Goal: Information Seeking & Learning: Learn about a topic

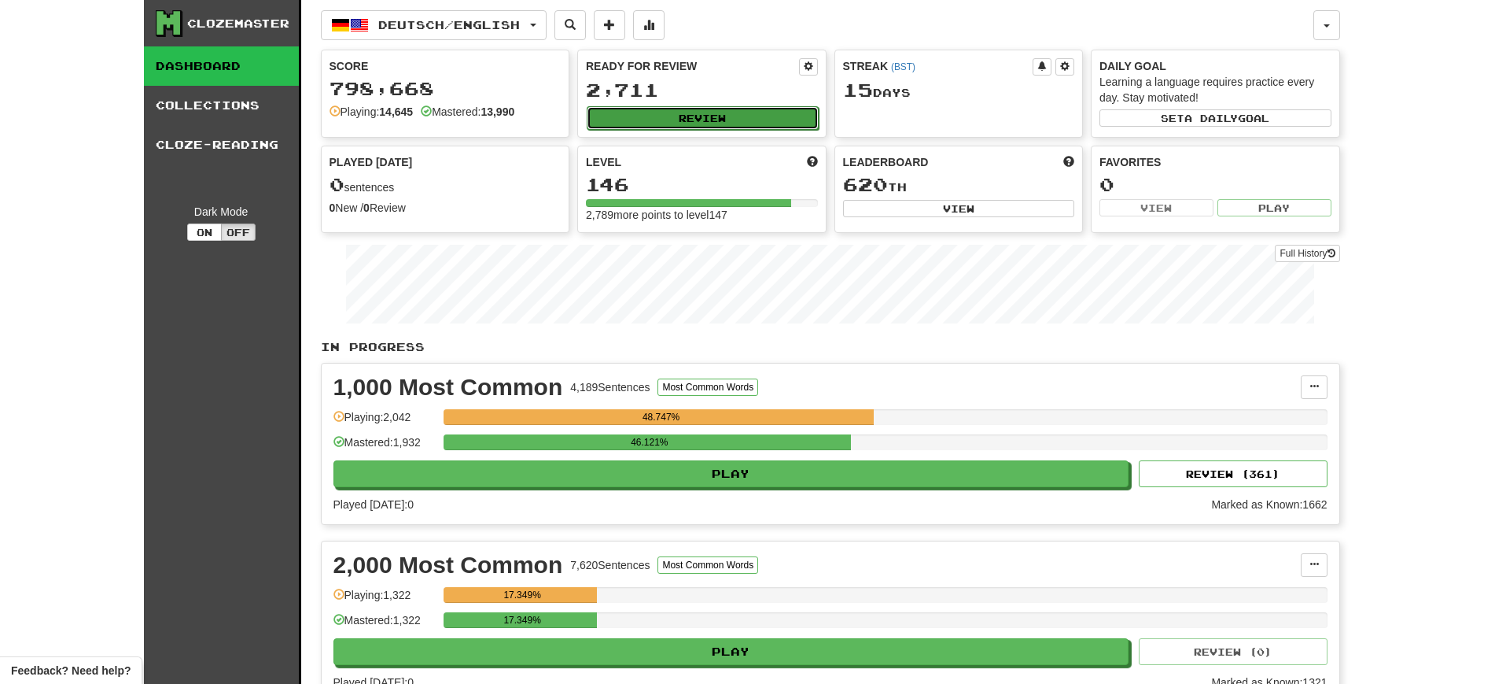
click at [627, 106] on button "Review" at bounding box center [703, 118] width 232 height 24
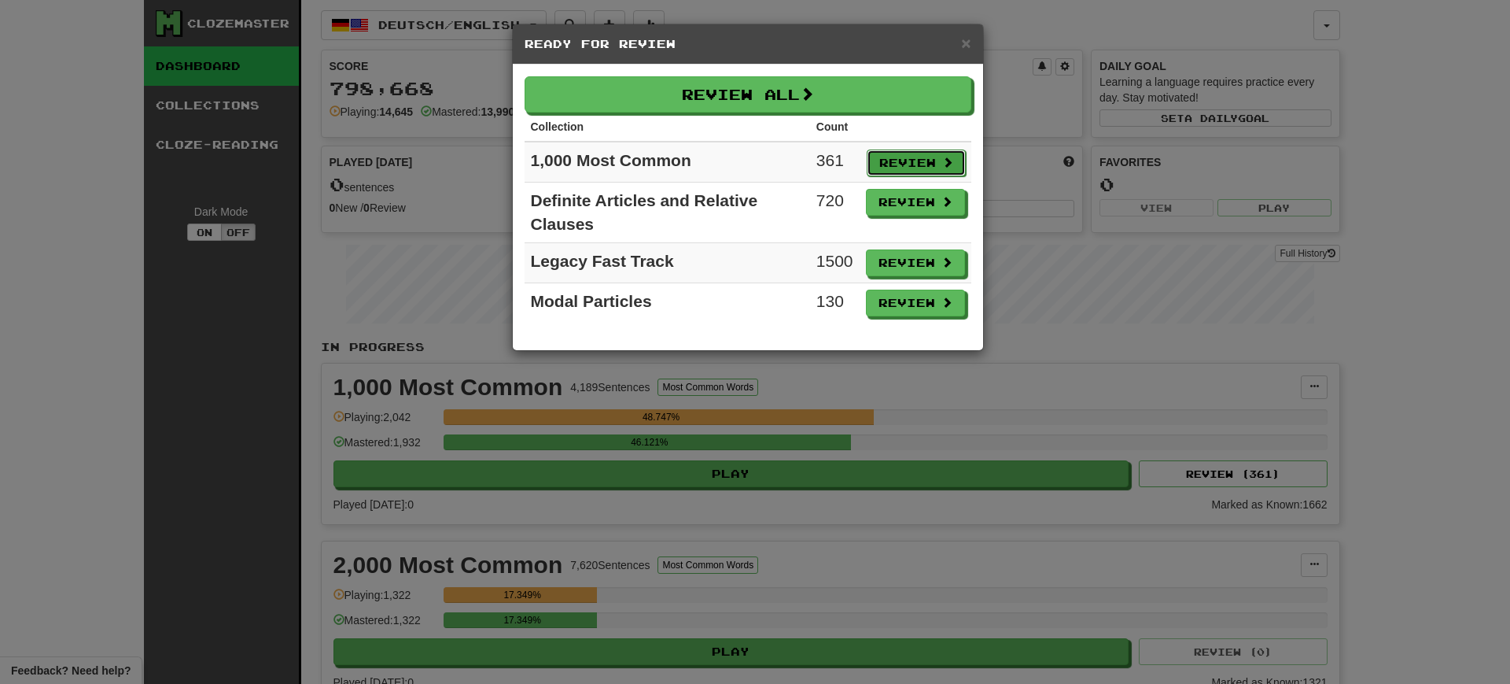
click at [898, 155] on button "Review" at bounding box center [916, 162] width 99 height 27
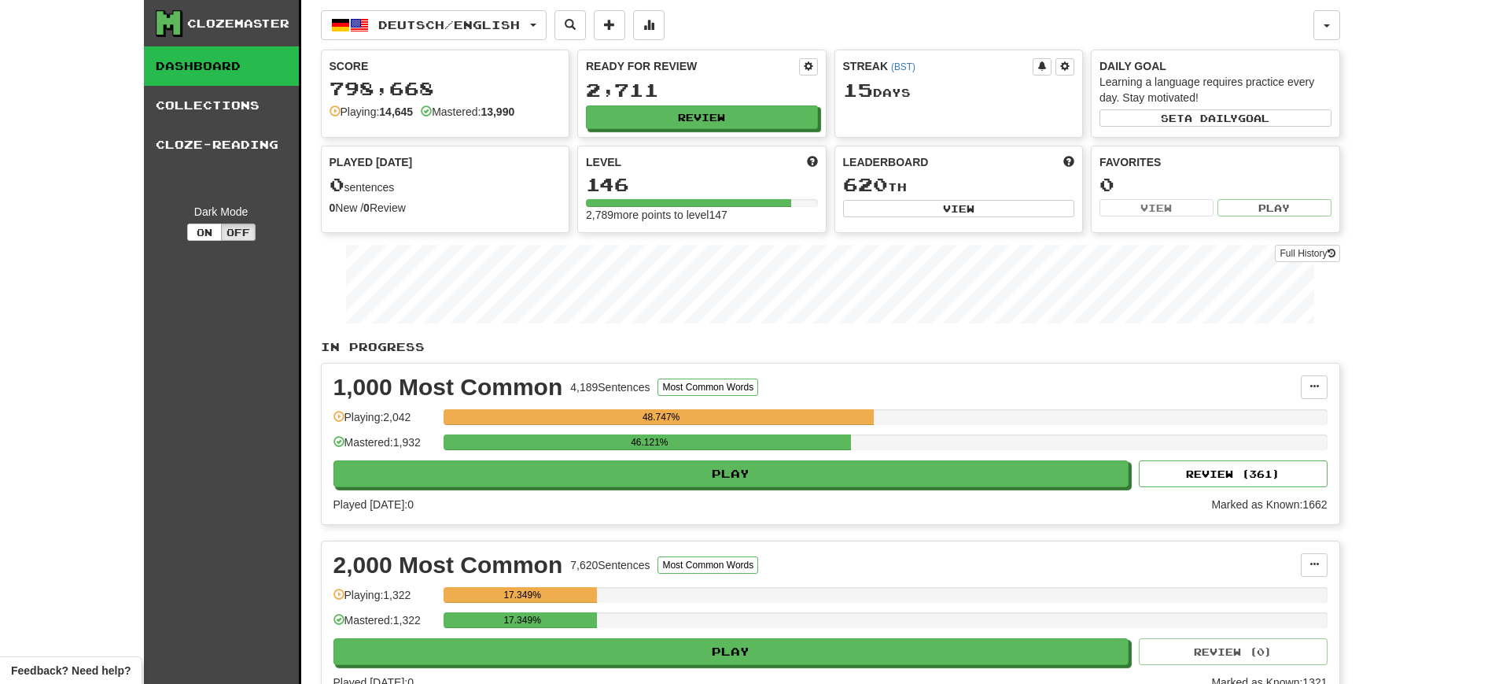
select select "**"
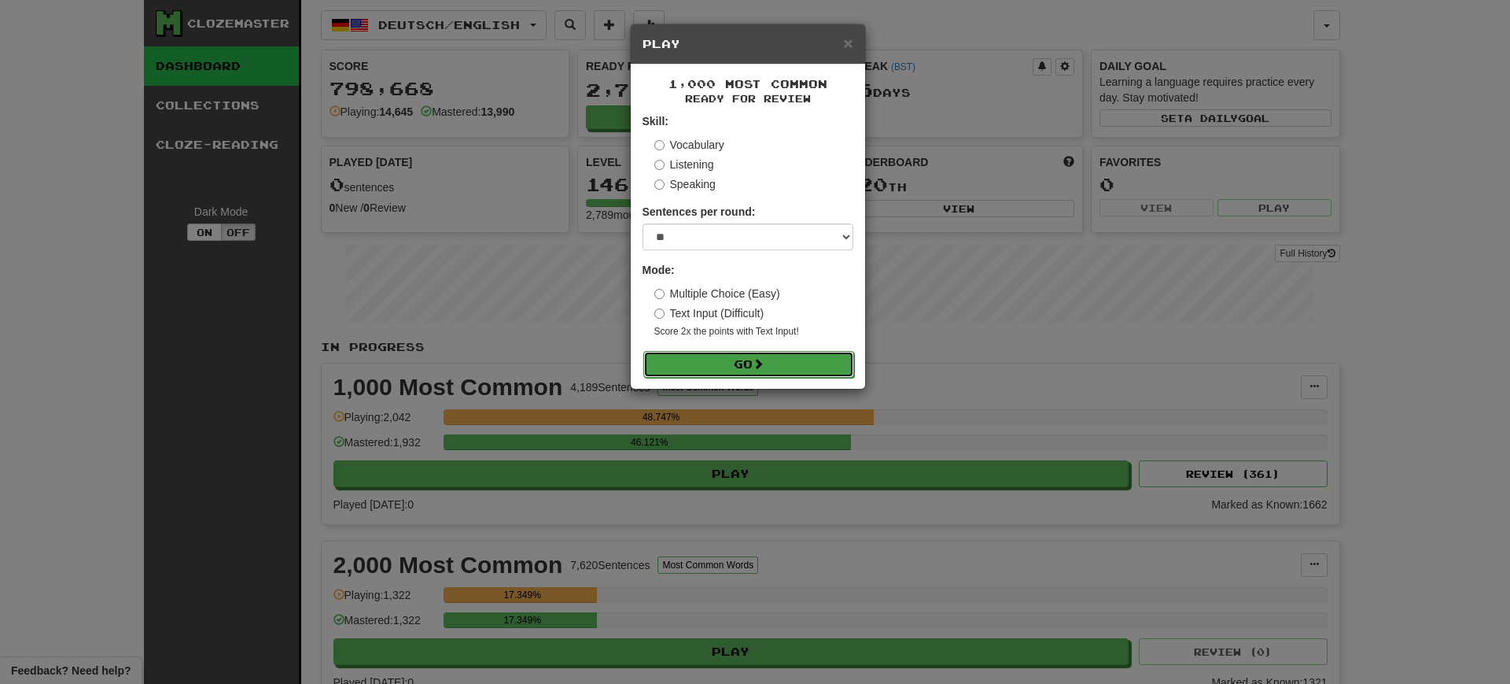
click at [712, 351] on button "Go" at bounding box center [748, 364] width 211 height 27
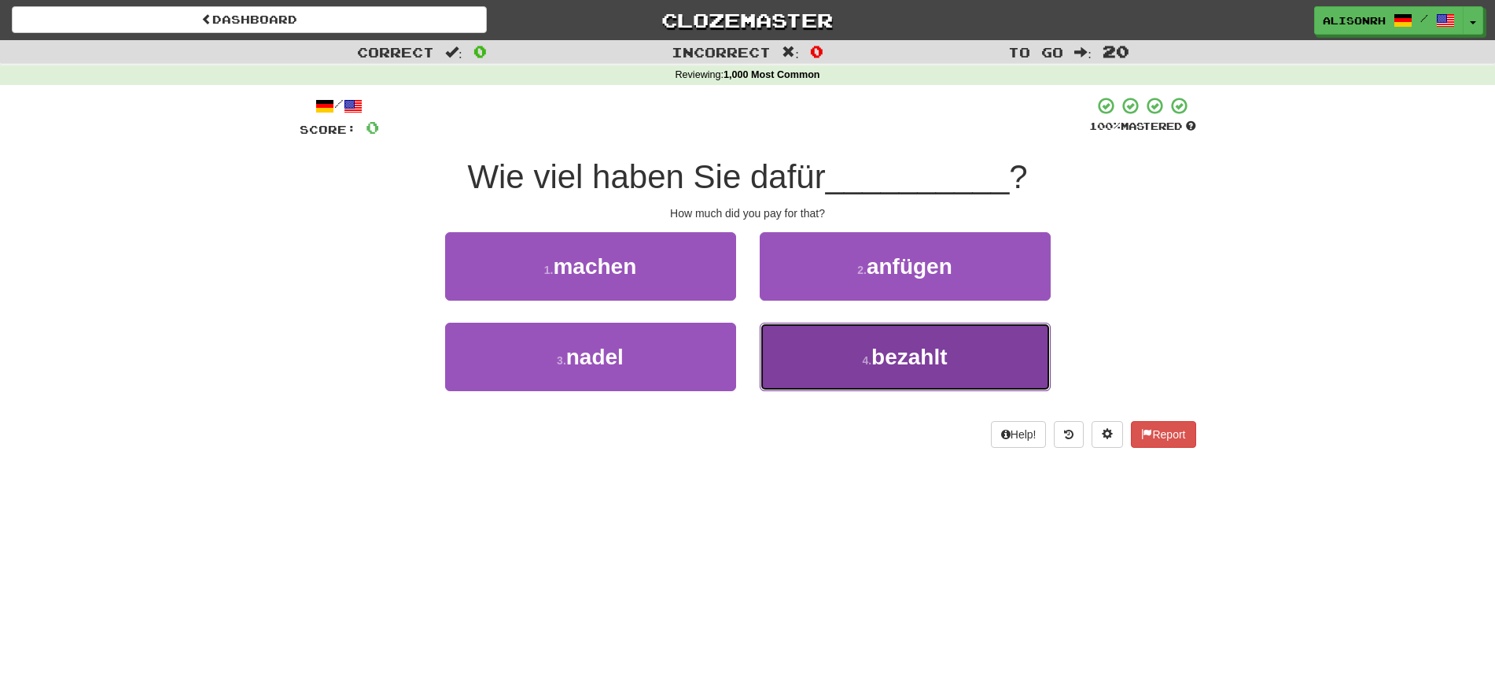
click at [857, 334] on button "4 . bezahlt" at bounding box center [905, 357] width 291 height 68
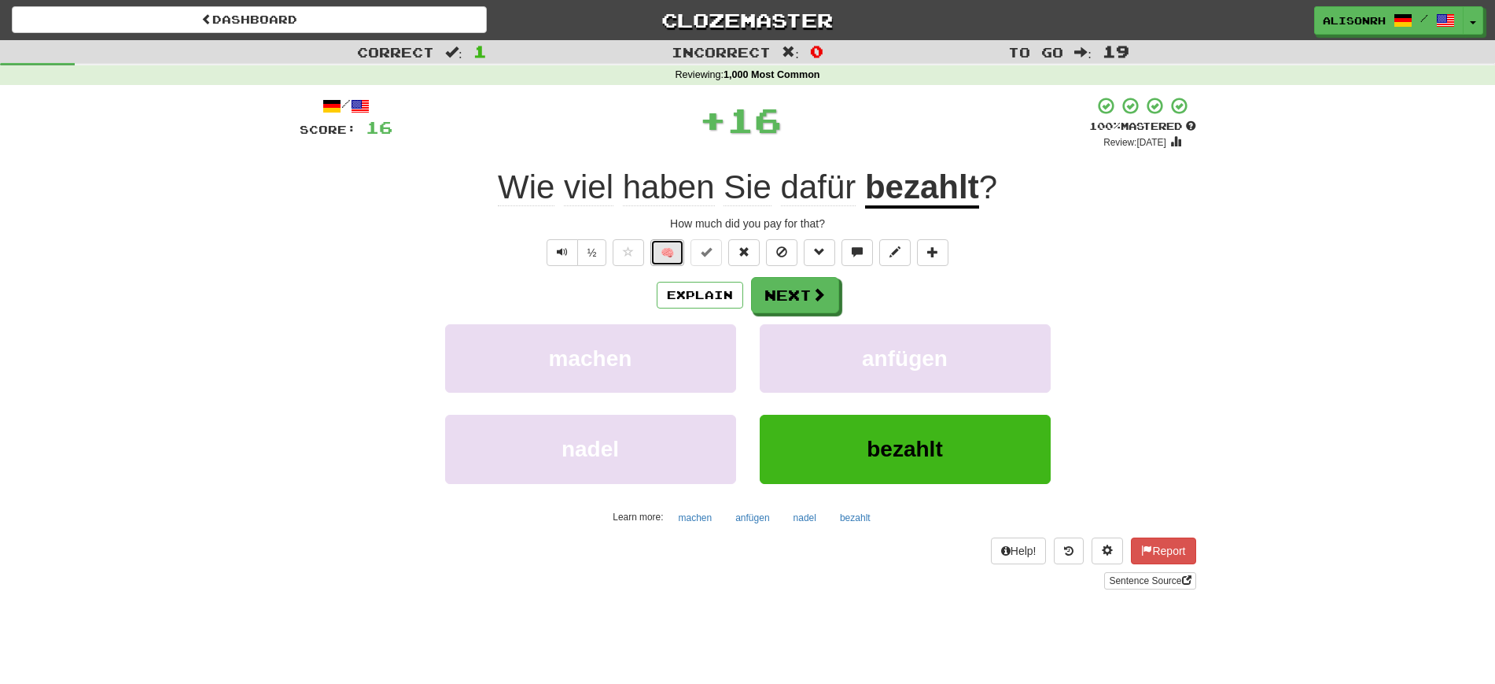
click at [671, 250] on button "🧠" at bounding box center [668, 252] width 34 height 27
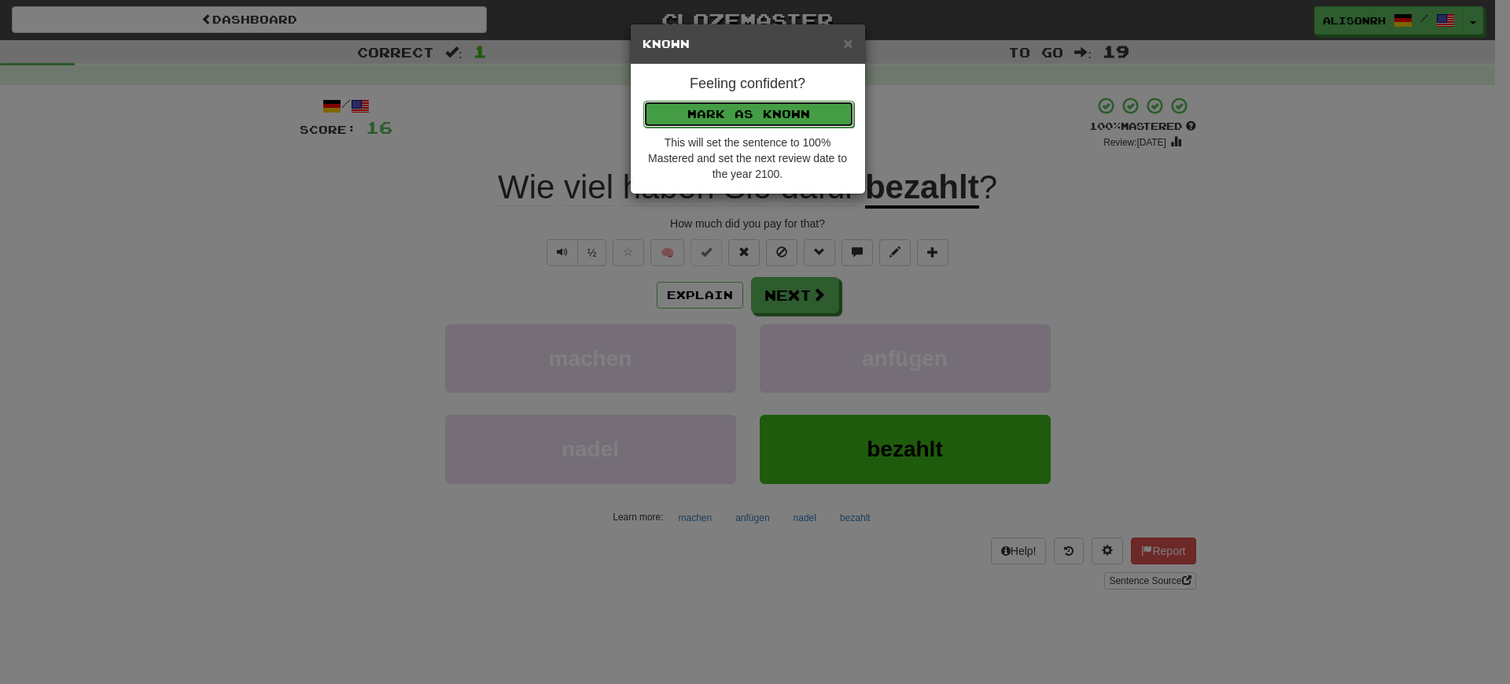
click at [787, 112] on button "Mark as Known" at bounding box center [748, 114] width 211 height 27
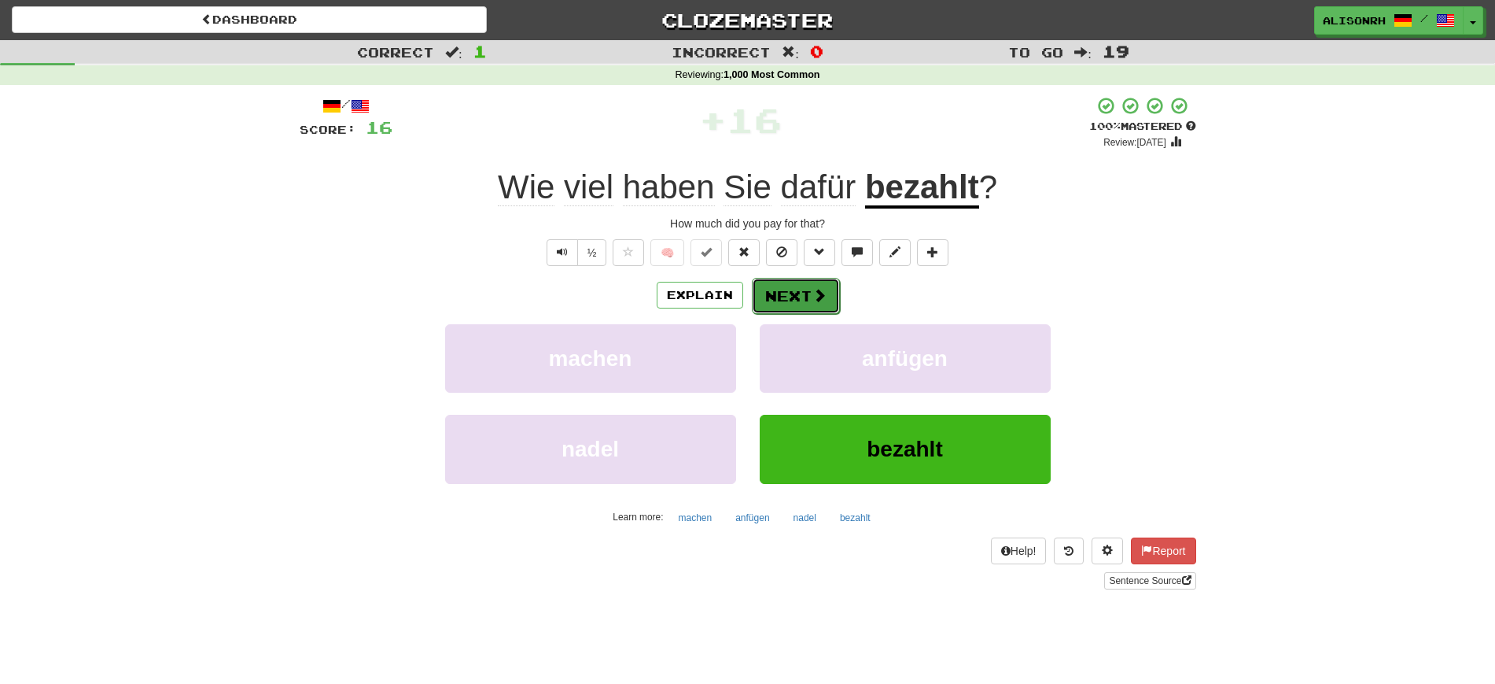
click at [793, 288] on button "Next" at bounding box center [796, 296] width 88 height 36
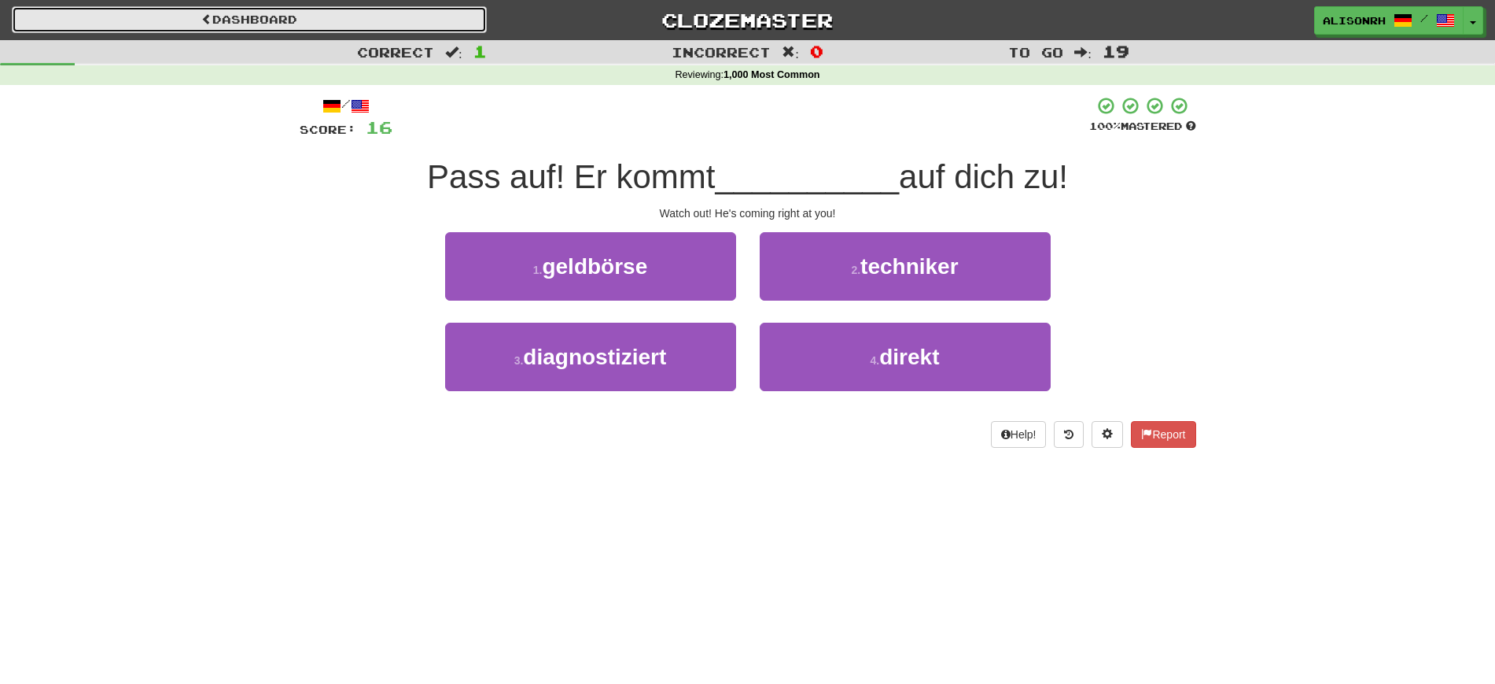
click at [289, 17] on link "Dashboard" at bounding box center [249, 19] width 475 height 27
